Goal: Task Accomplishment & Management: Complete application form

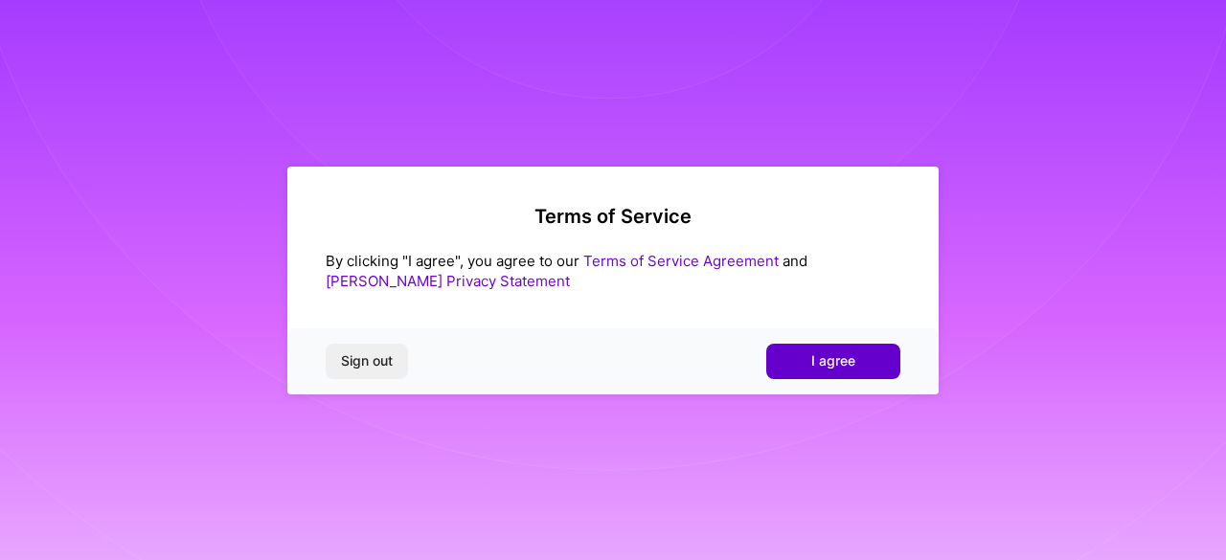
click at [845, 349] on button "I agree" at bounding box center [833, 361] width 134 height 34
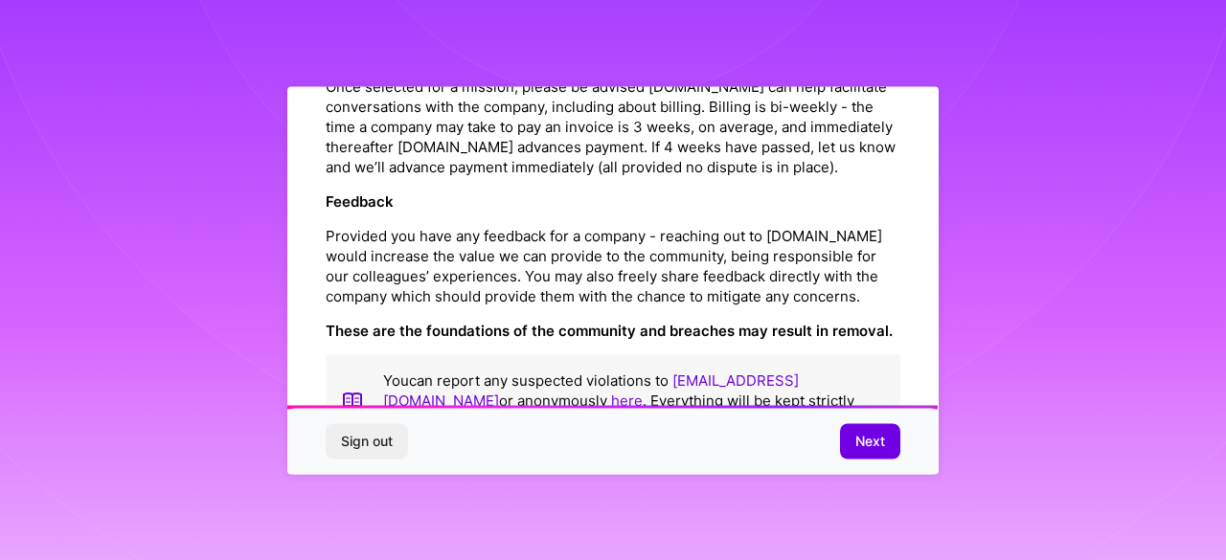
scroll to position [2245, 0]
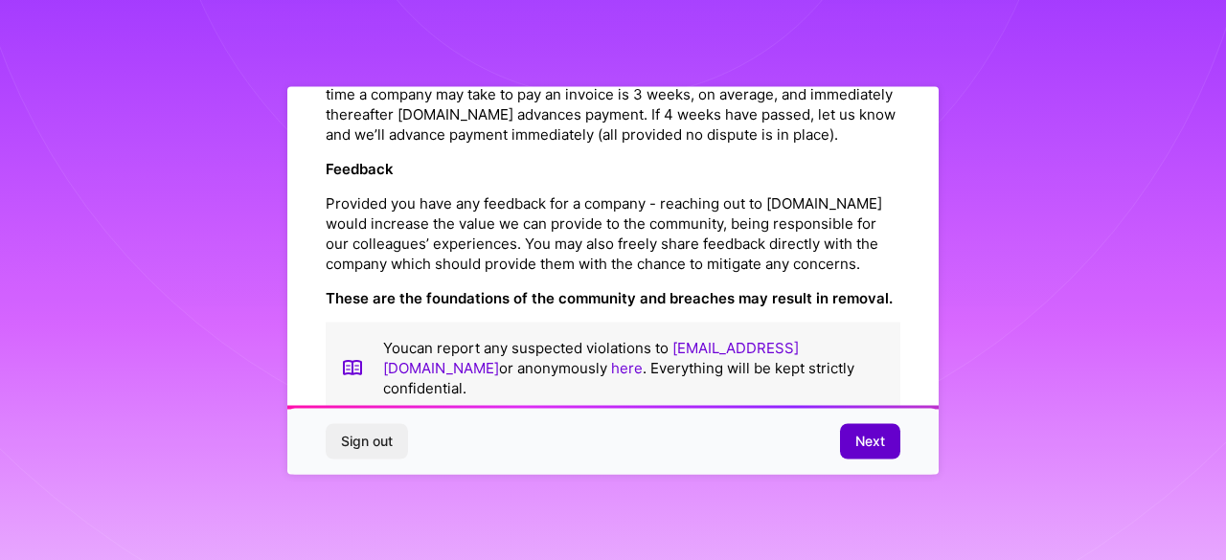
click at [856, 448] on span "Next" at bounding box center [870, 441] width 30 height 19
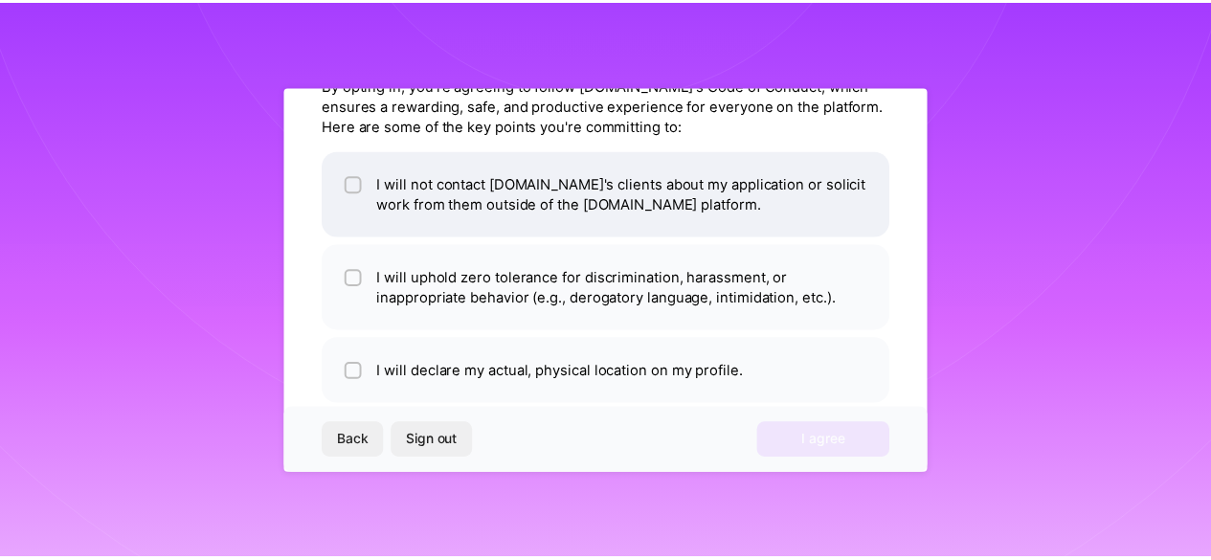
scroll to position [128, 0]
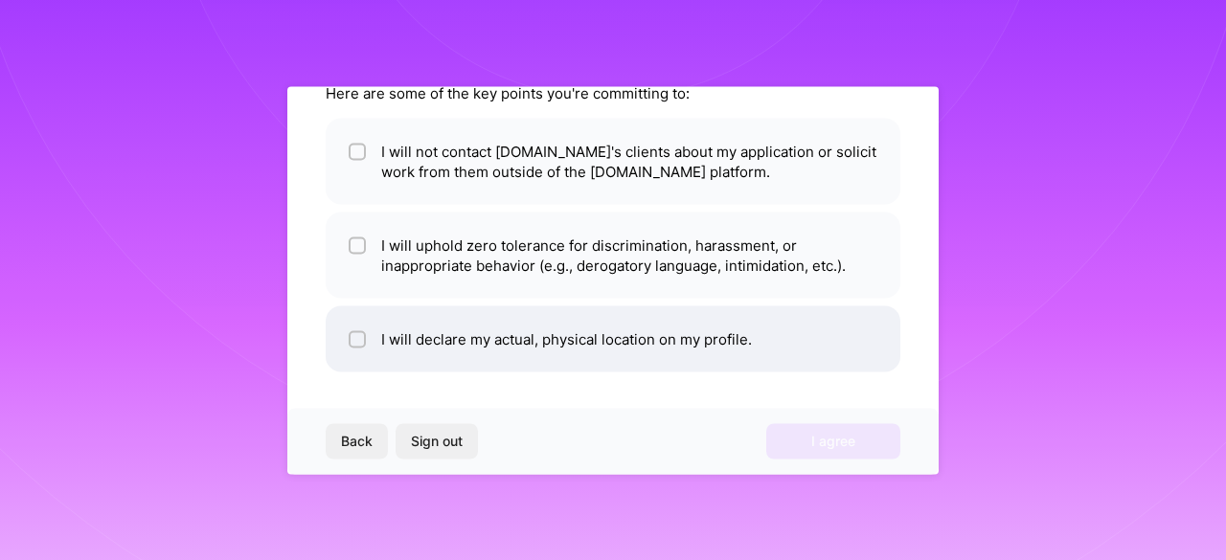
click at [350, 331] on div at bounding box center [357, 338] width 17 height 17
checkbox input "true"
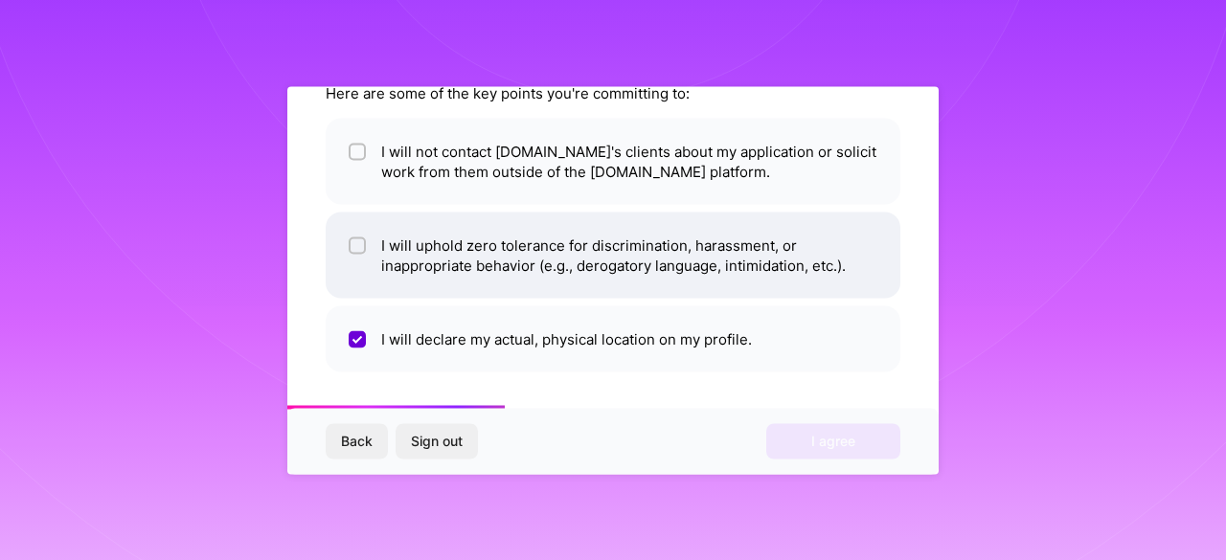
click at [343, 237] on li "I will uphold zero tolerance for discrimination, harassment, or inappropriate b…" at bounding box center [613, 255] width 575 height 86
checkbox input "true"
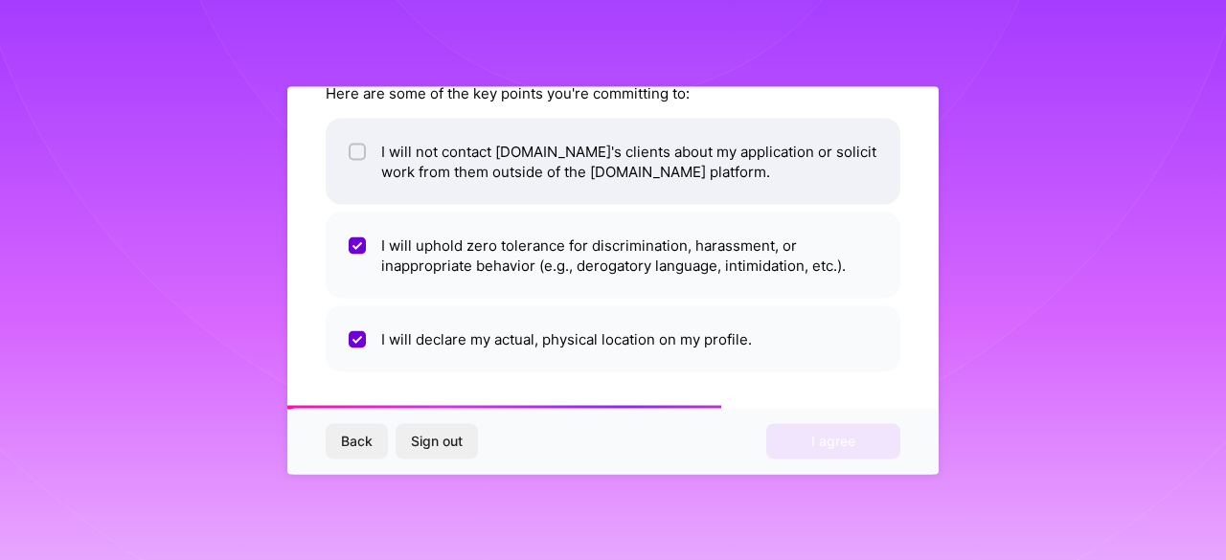
click at [356, 175] on span at bounding box center [357, 161] width 17 height 40
checkbox input "true"
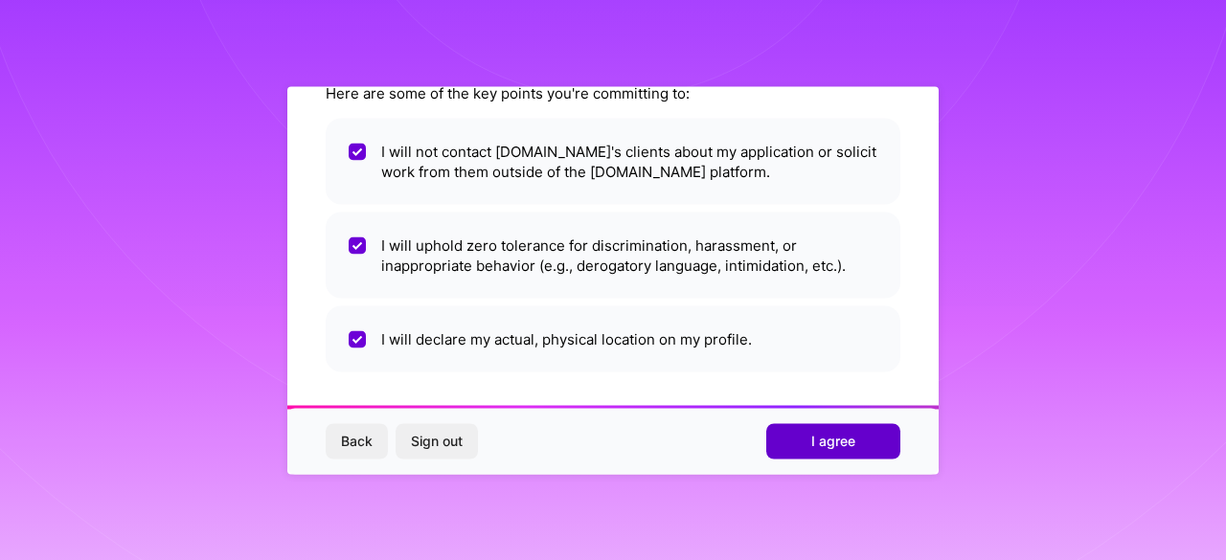
click at [848, 449] on span "I agree" at bounding box center [833, 441] width 44 height 19
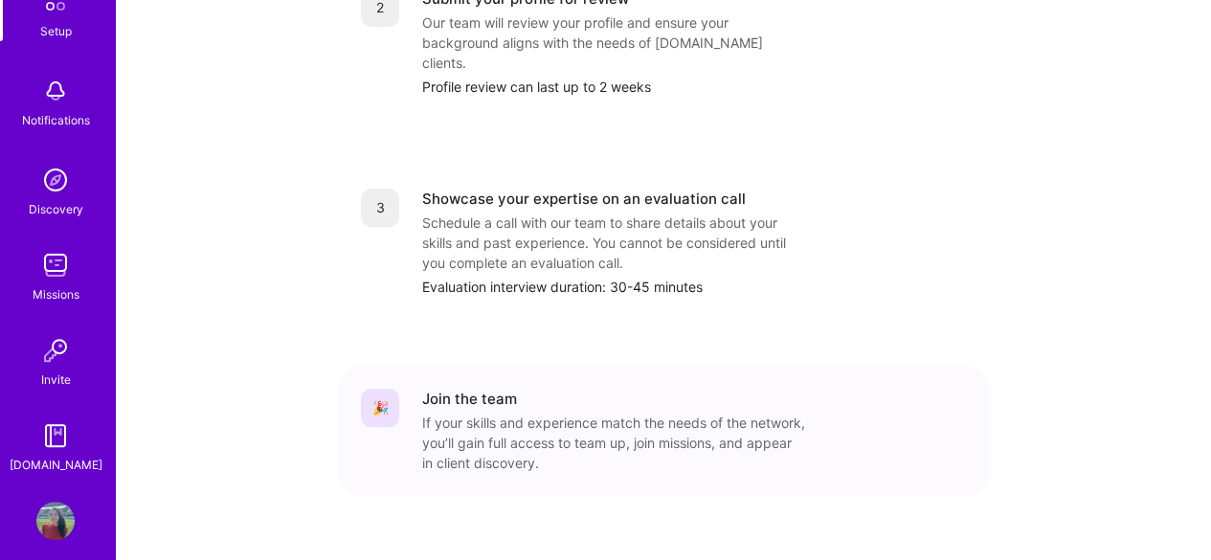
scroll to position [144, 0]
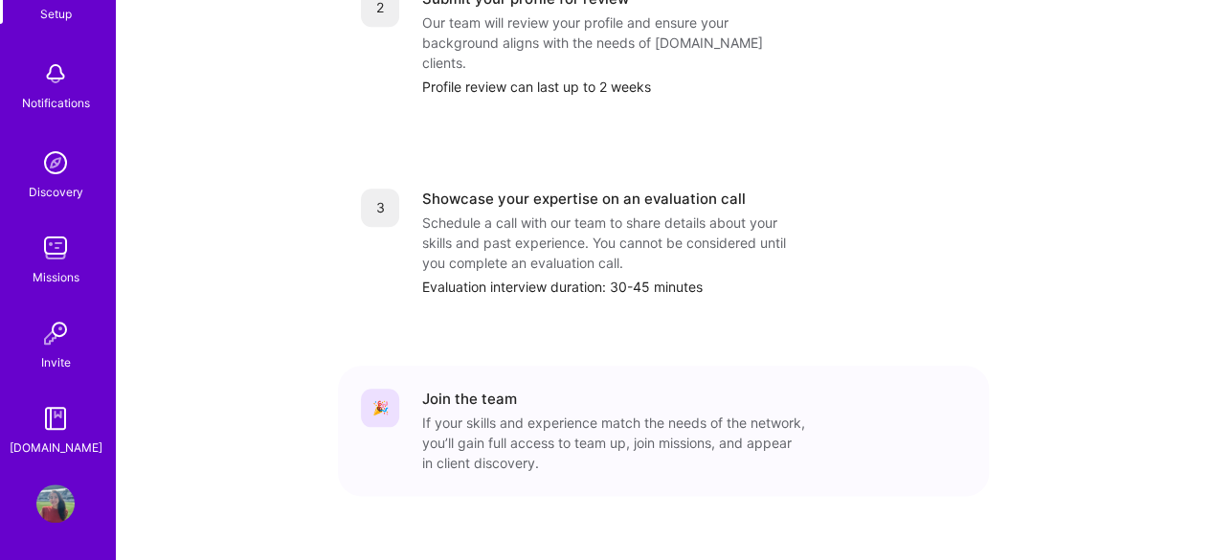
click at [43, 163] on img at bounding box center [55, 163] width 38 height 38
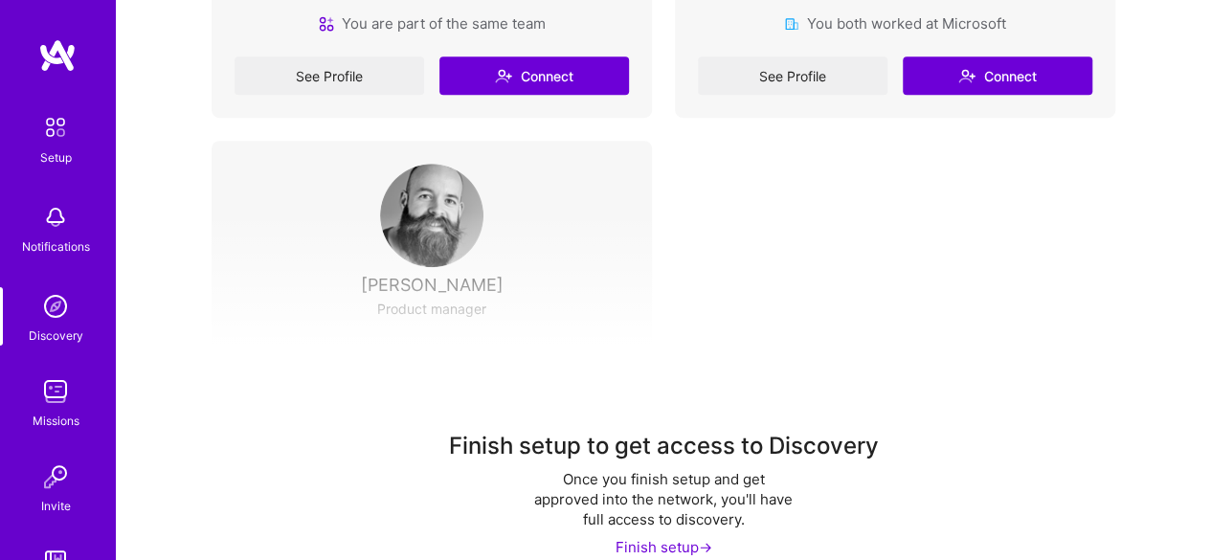
scroll to position [659, 0]
